Goal: Answer question/provide support: Answer question/provide support

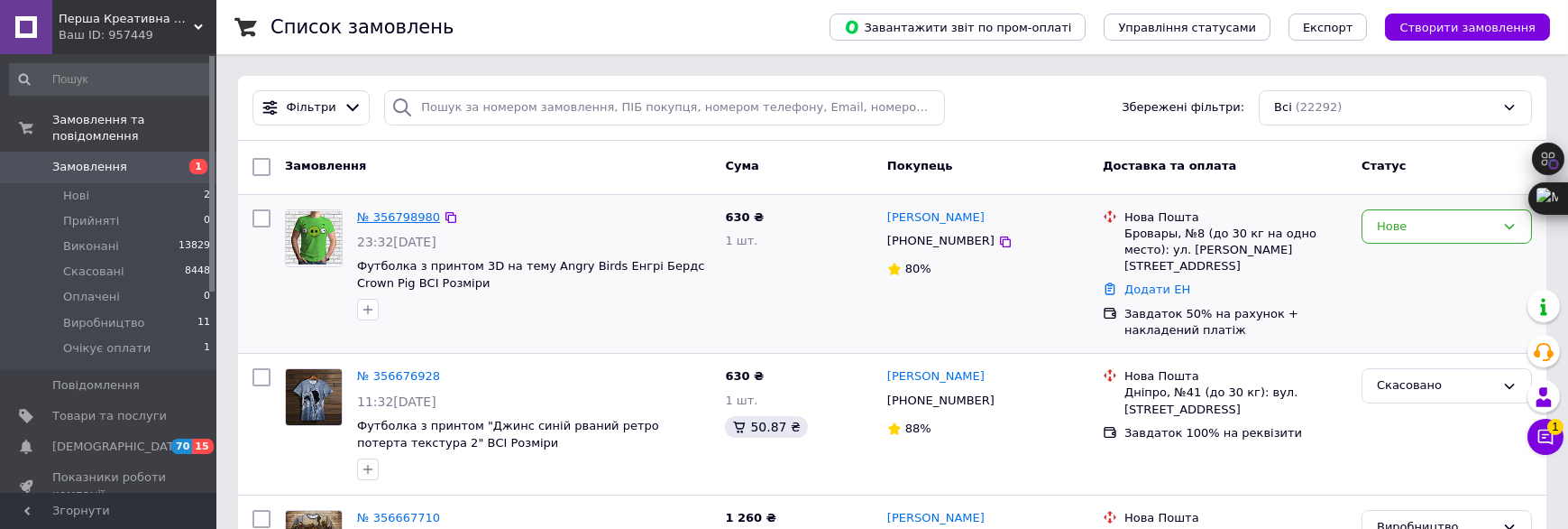
click at [408, 223] on link "№ 356798980" at bounding box center [399, 217] width 83 height 14
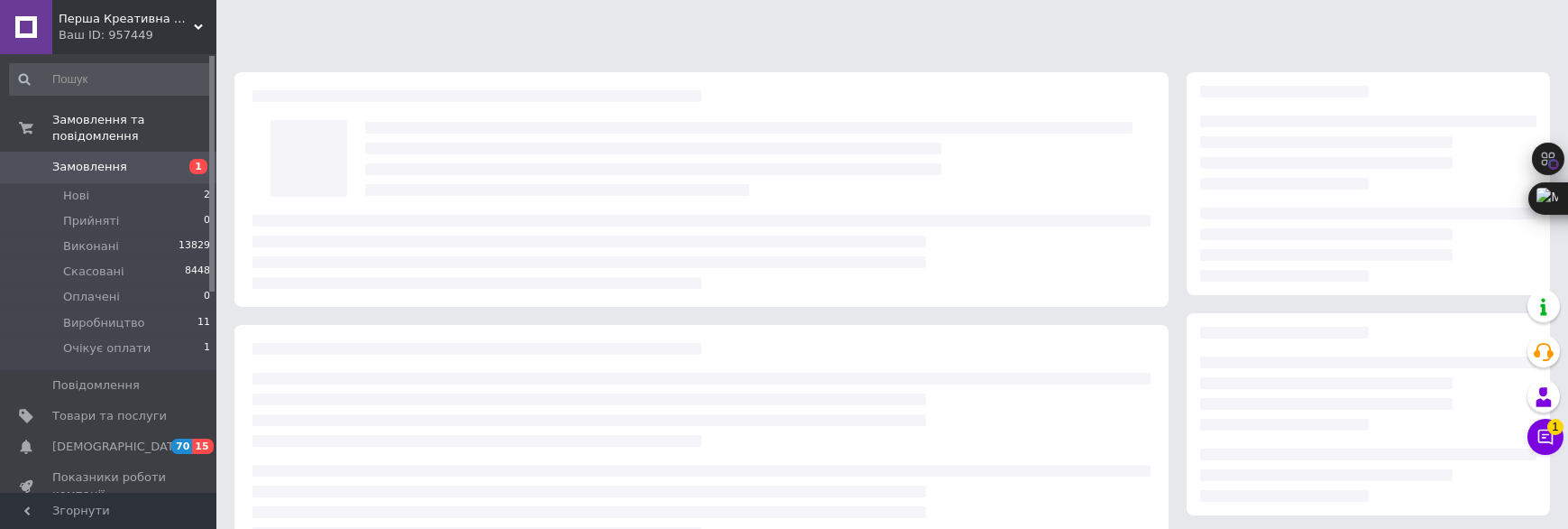
click at [407, 216] on div at bounding box center [701, 252] width 898 height 74
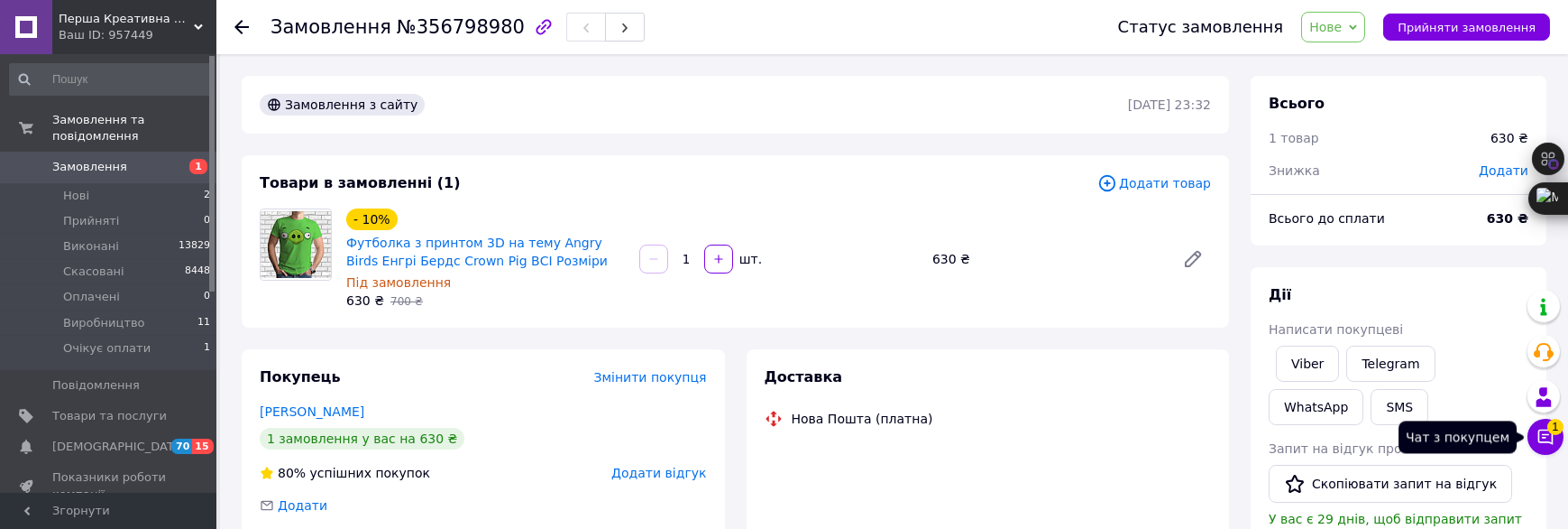
click at [1542, 436] on icon at bounding box center [1546, 437] width 18 height 18
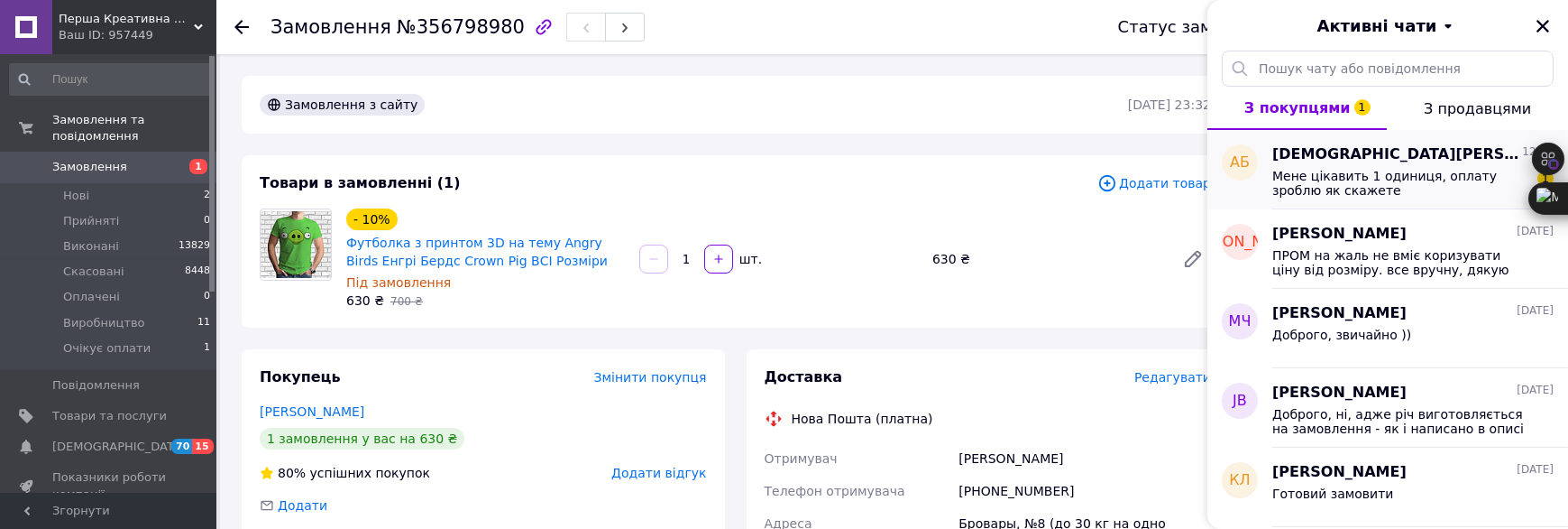
click at [1323, 177] on span "Мене цікавить 1 одиниця, оплату зроблю як скажете" at bounding box center [1400, 183] width 256 height 29
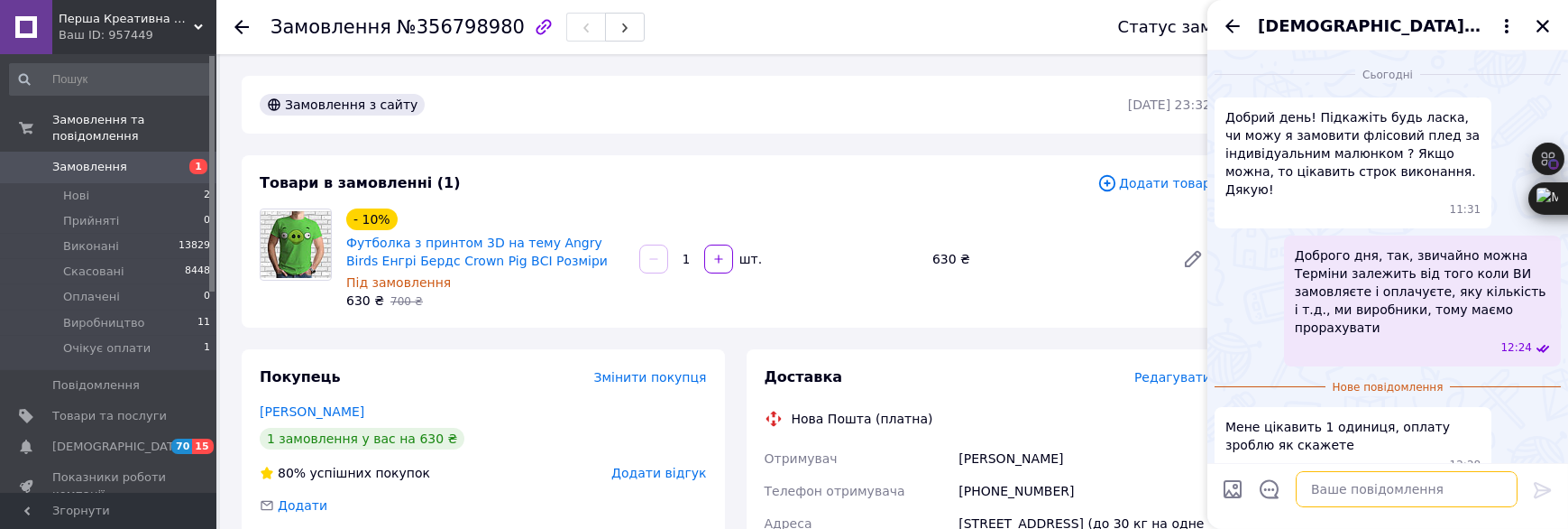
click at [1336, 477] on textarea at bounding box center [1406, 488] width 221 height 36
click at [1347, 489] on textarea at bounding box center [1406, 488] width 221 height 36
click at [1357, 496] on textarea at bounding box center [1406, 488] width 221 height 36
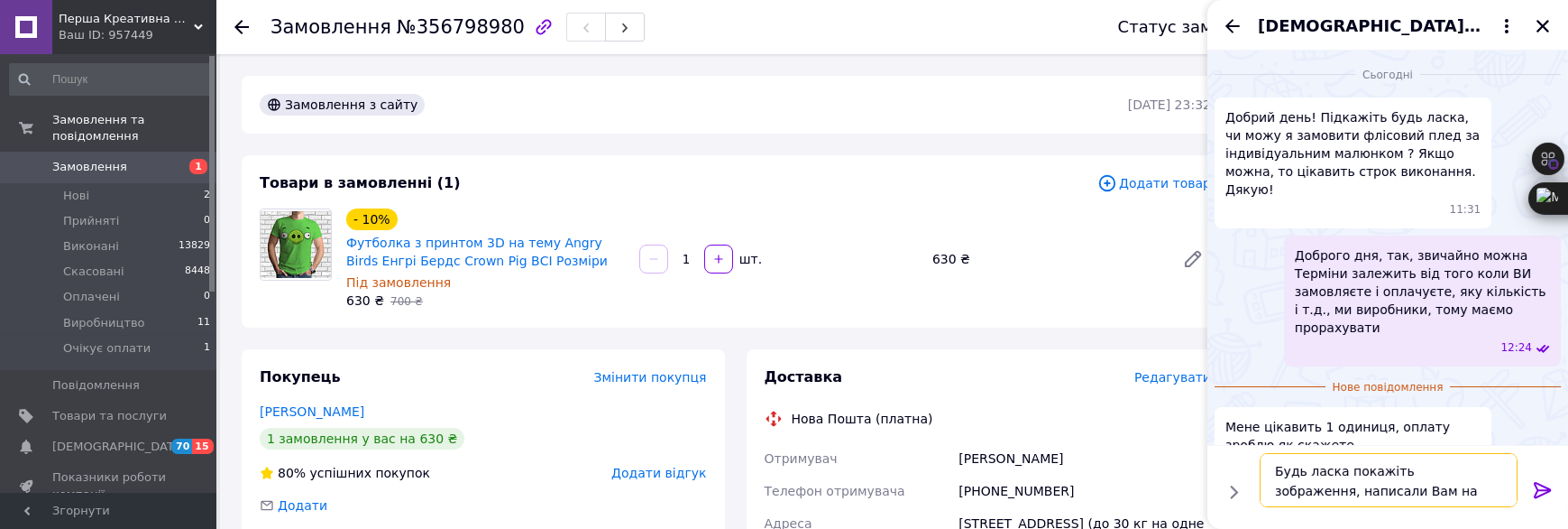
type textarea "Будь ласка покажіть зображення, написали Вам на месенджерє"
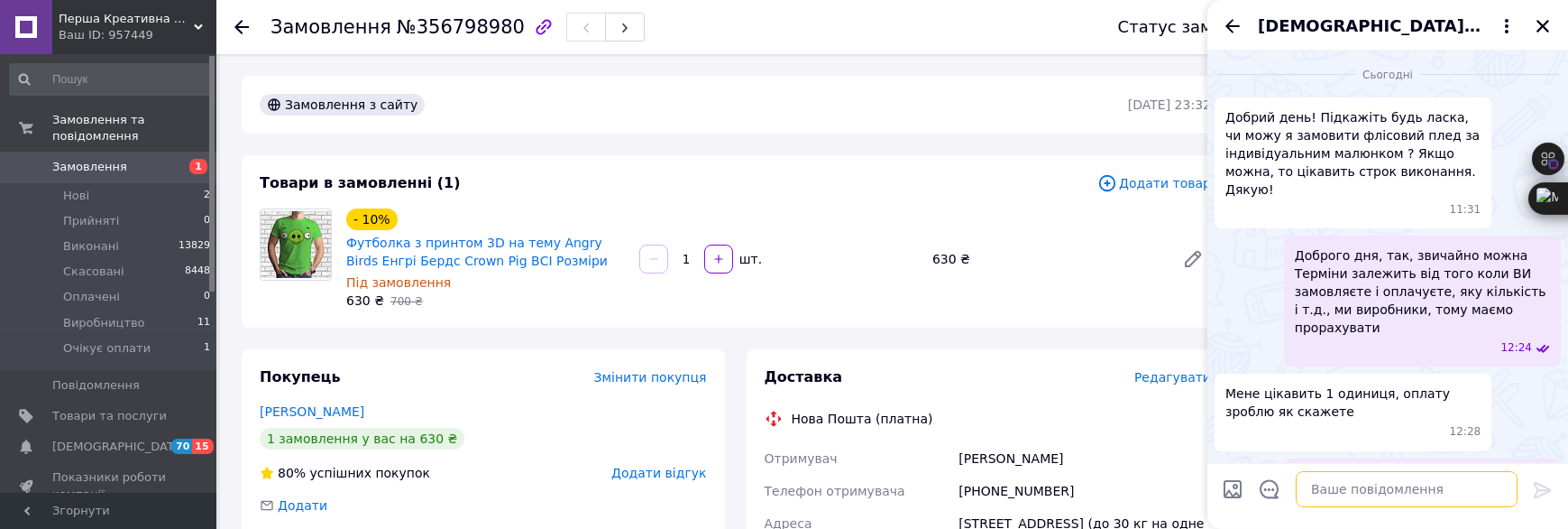
scroll to position [42, 0]
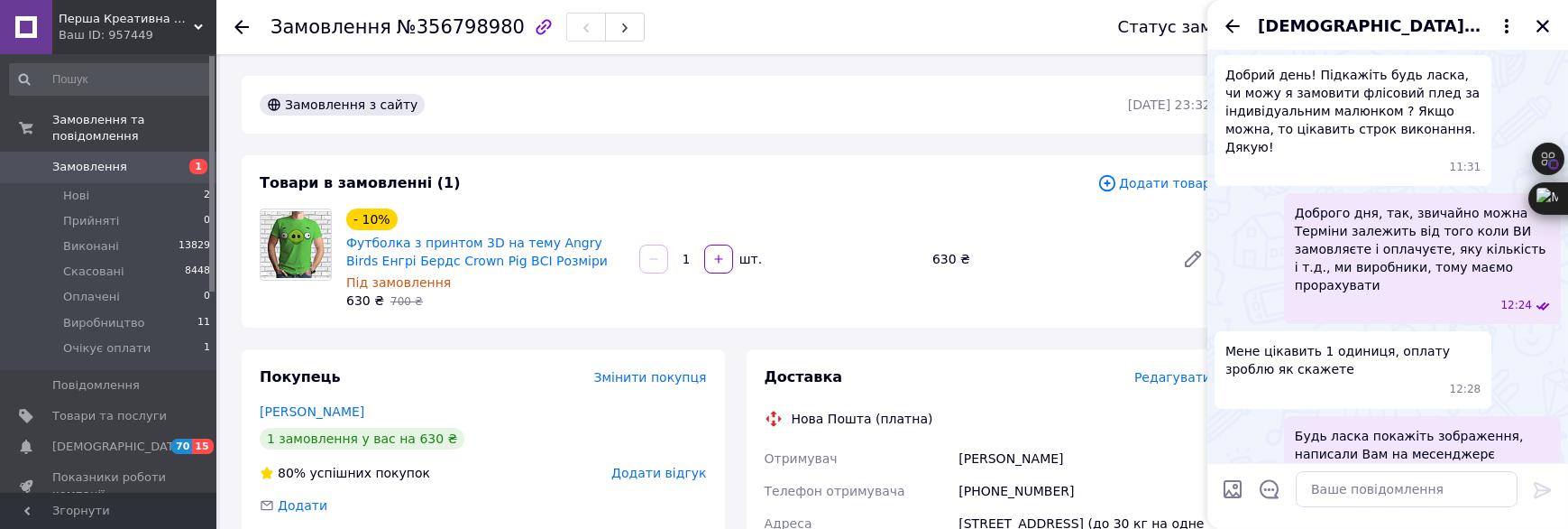
click at [1313, 27] on span "[DEMOGRAPHIC_DATA][PERSON_NAME]" at bounding box center [1370, 26] width 223 height 23
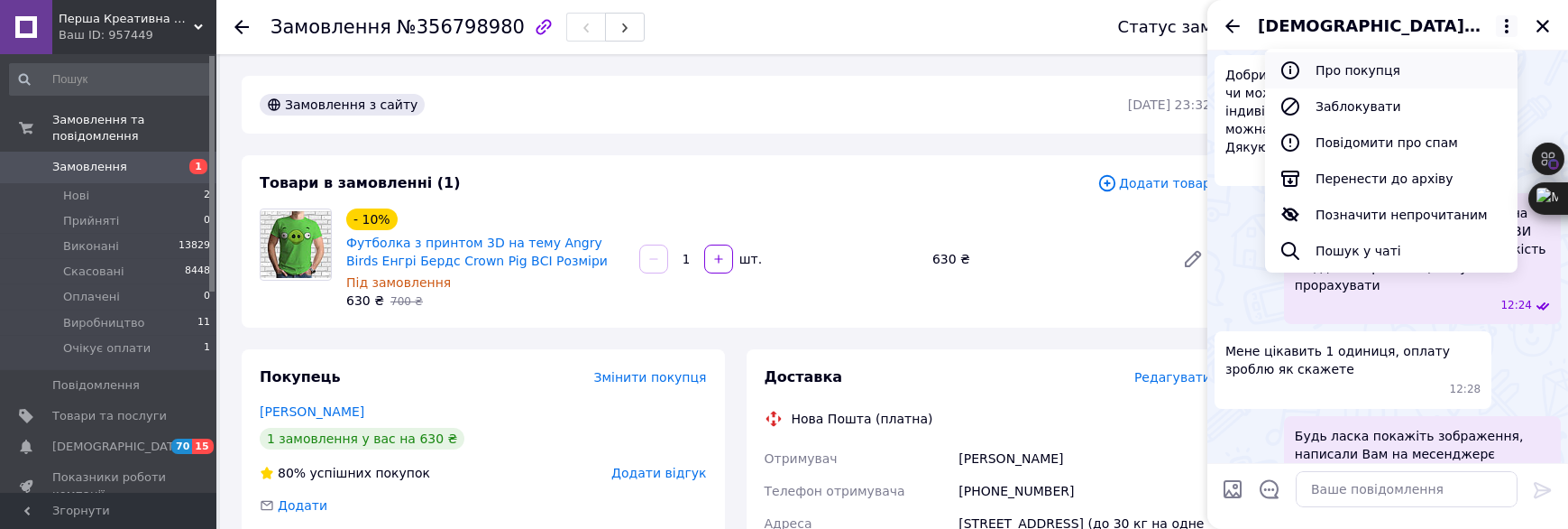
click at [1374, 68] on button "Про покупця" at bounding box center [1392, 70] width 253 height 36
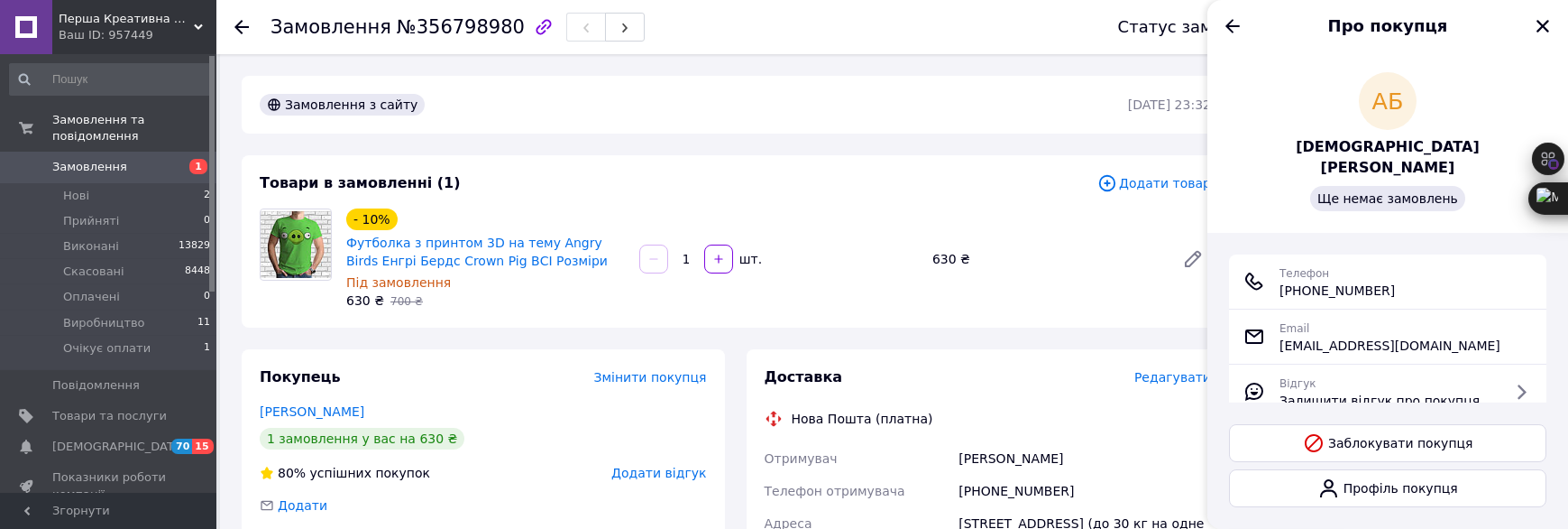
click at [1357, 282] on span "[PHONE_NUMBER]" at bounding box center [1336, 291] width 115 height 18
copy ul "[PHONE_NUMBER]"
click at [1513, 319] on div "Email [EMAIL_ADDRESS][DOMAIN_NAME]" at bounding box center [1387, 336] width 289 height 36
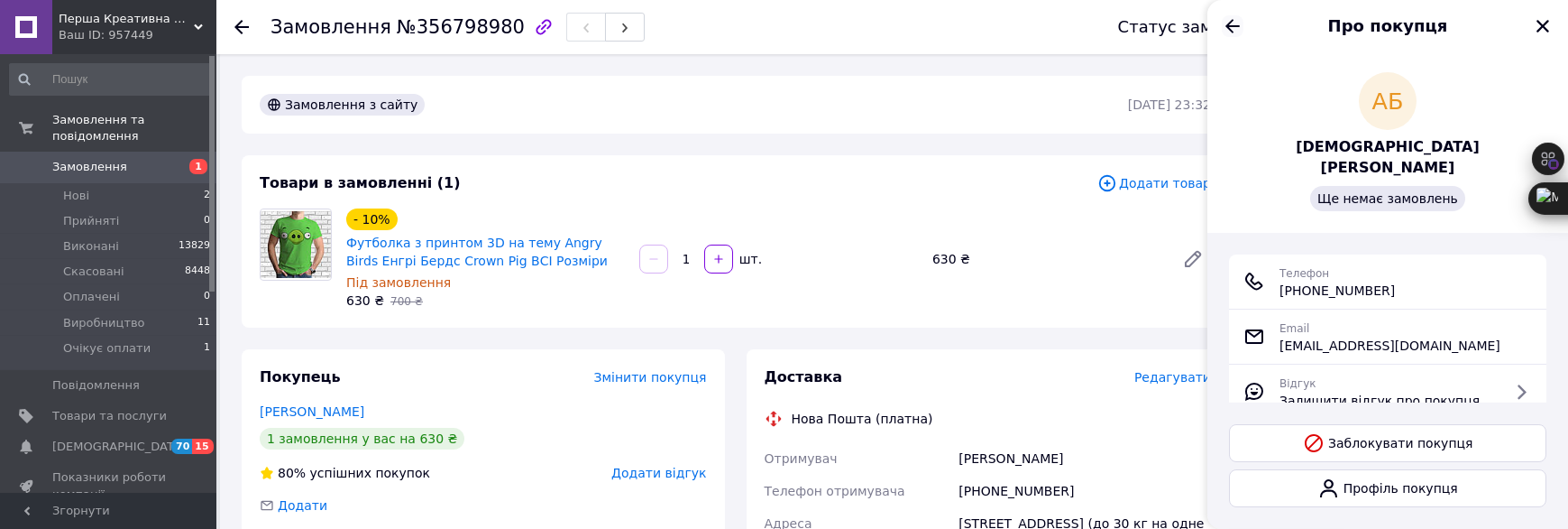
click at [1238, 24] on icon "Назад" at bounding box center [1232, 26] width 21 height 21
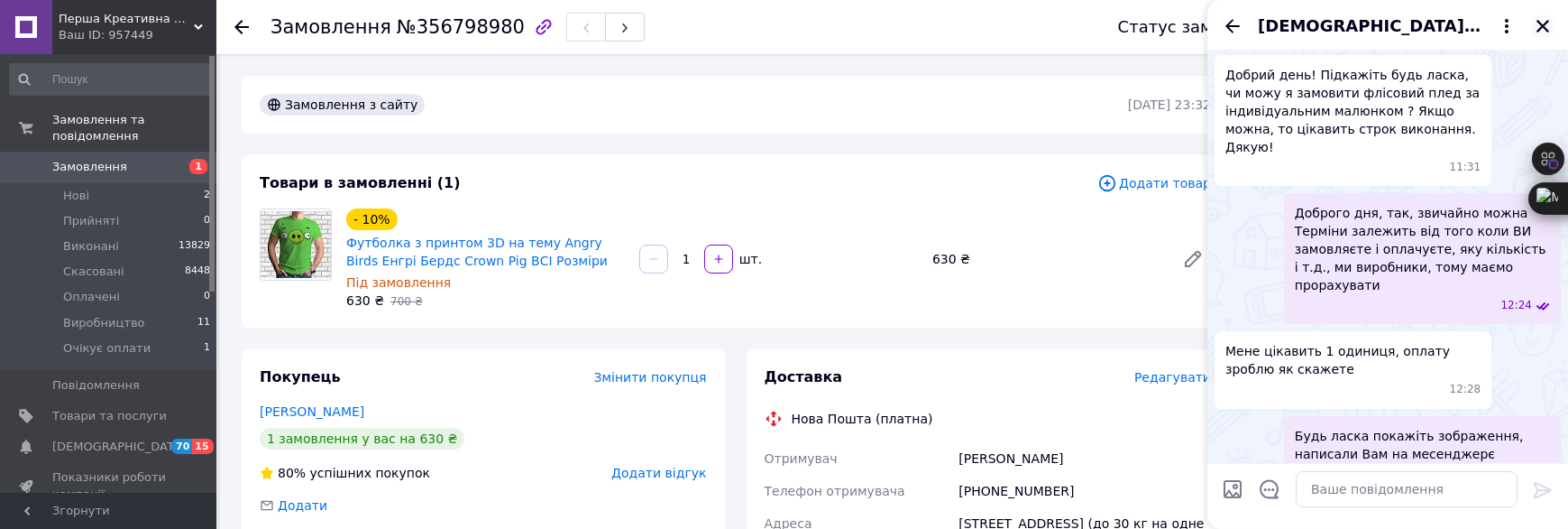
click at [1537, 23] on icon "Закрити" at bounding box center [1543, 27] width 17 height 17
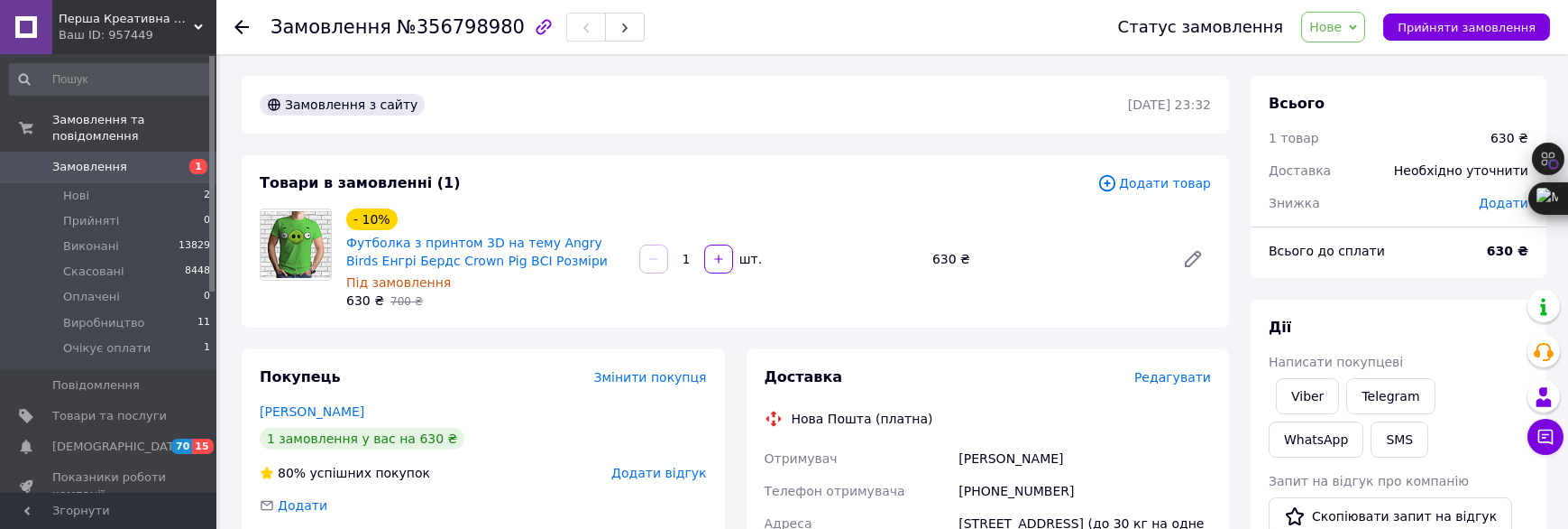
click at [561, 307] on div "630 ₴   700 ₴" at bounding box center [485, 301] width 279 height 18
drag, startPoint x: 1172, startPoint y: 330, endPoint x: 1213, endPoint y: 519, distance: 193.4
drag, startPoint x: 239, startPoint y: 70, endPoint x: 472, endPoint y: 86, distance: 233.5
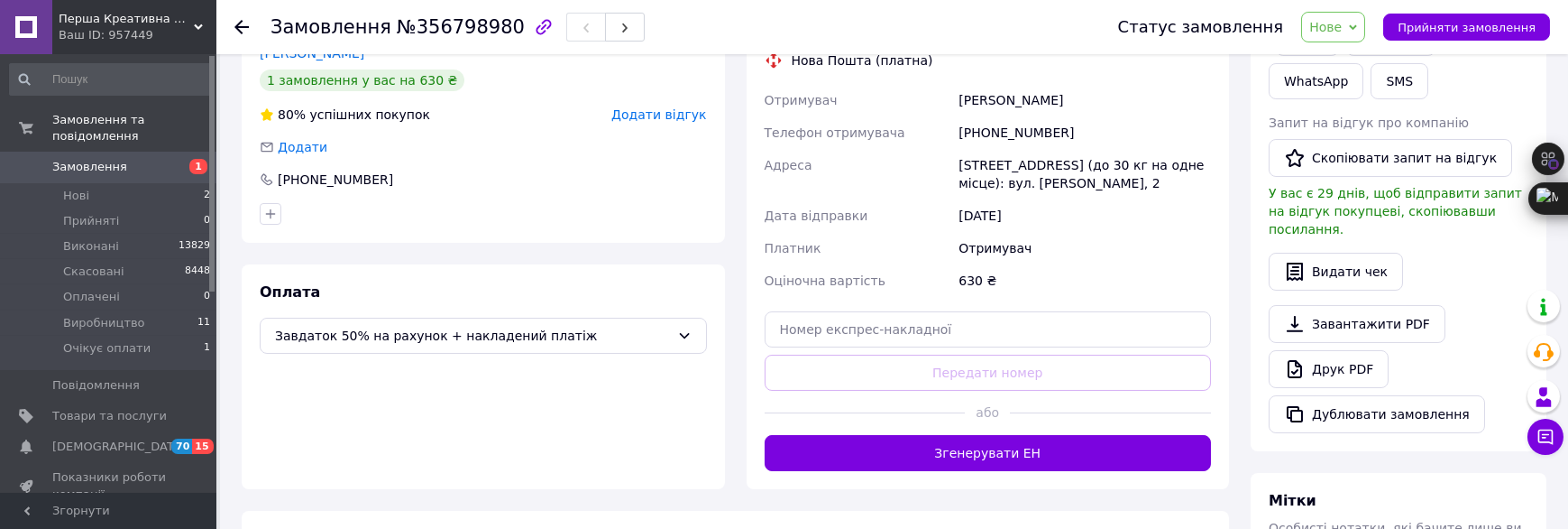
scroll to position [361, 0]
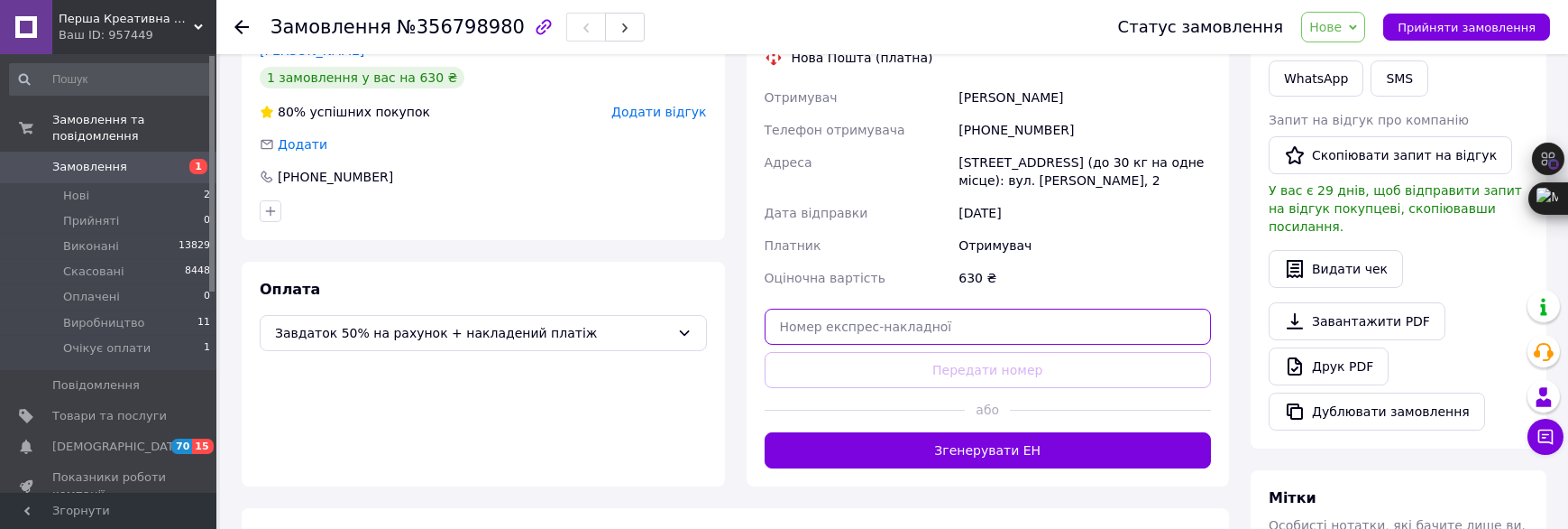
click at [1185, 322] on input "text" at bounding box center [988, 326] width 448 height 36
click at [551, 222] on div at bounding box center [483, 210] width 454 height 29
click at [1195, 210] on div "[DATE]" at bounding box center [1084, 212] width 259 height 32
